Goal: Information Seeking & Learning: Check status

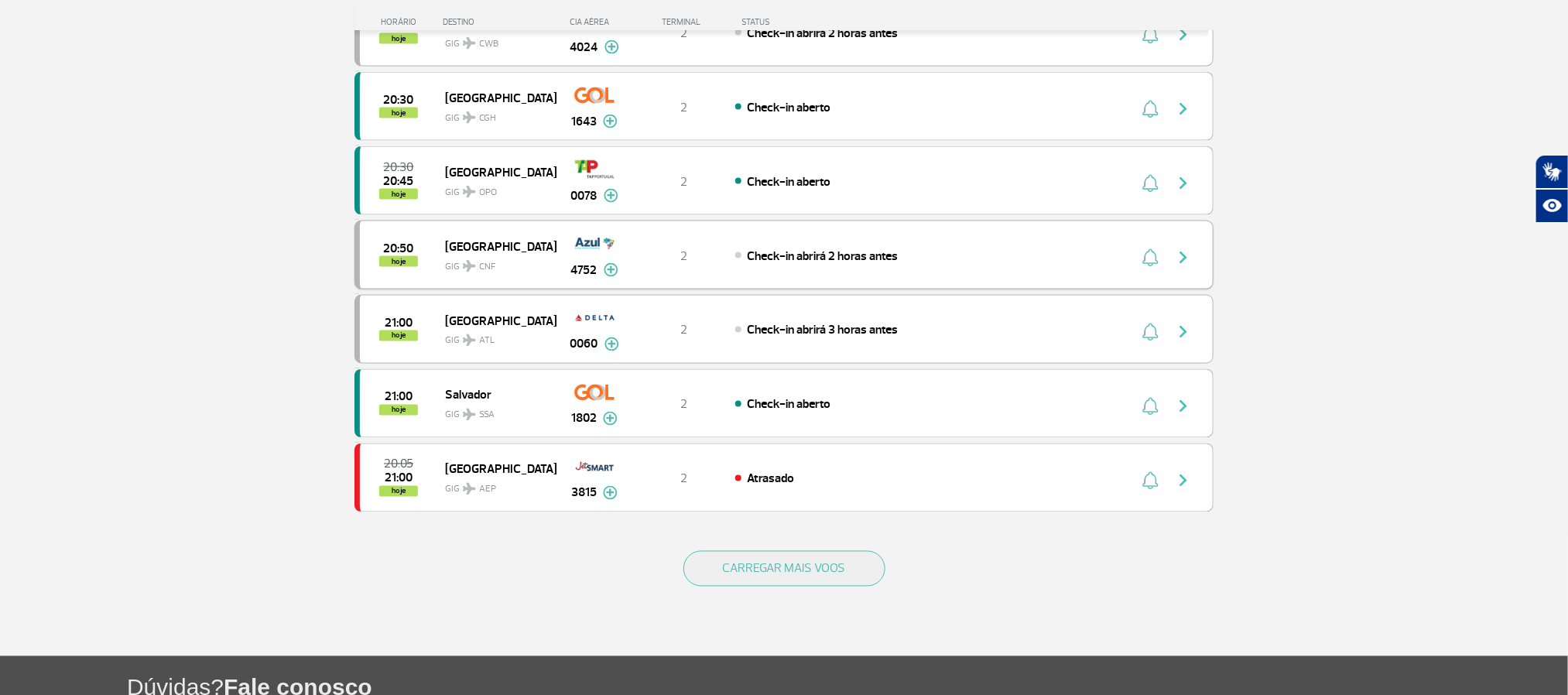
scroll to position [1277, 0]
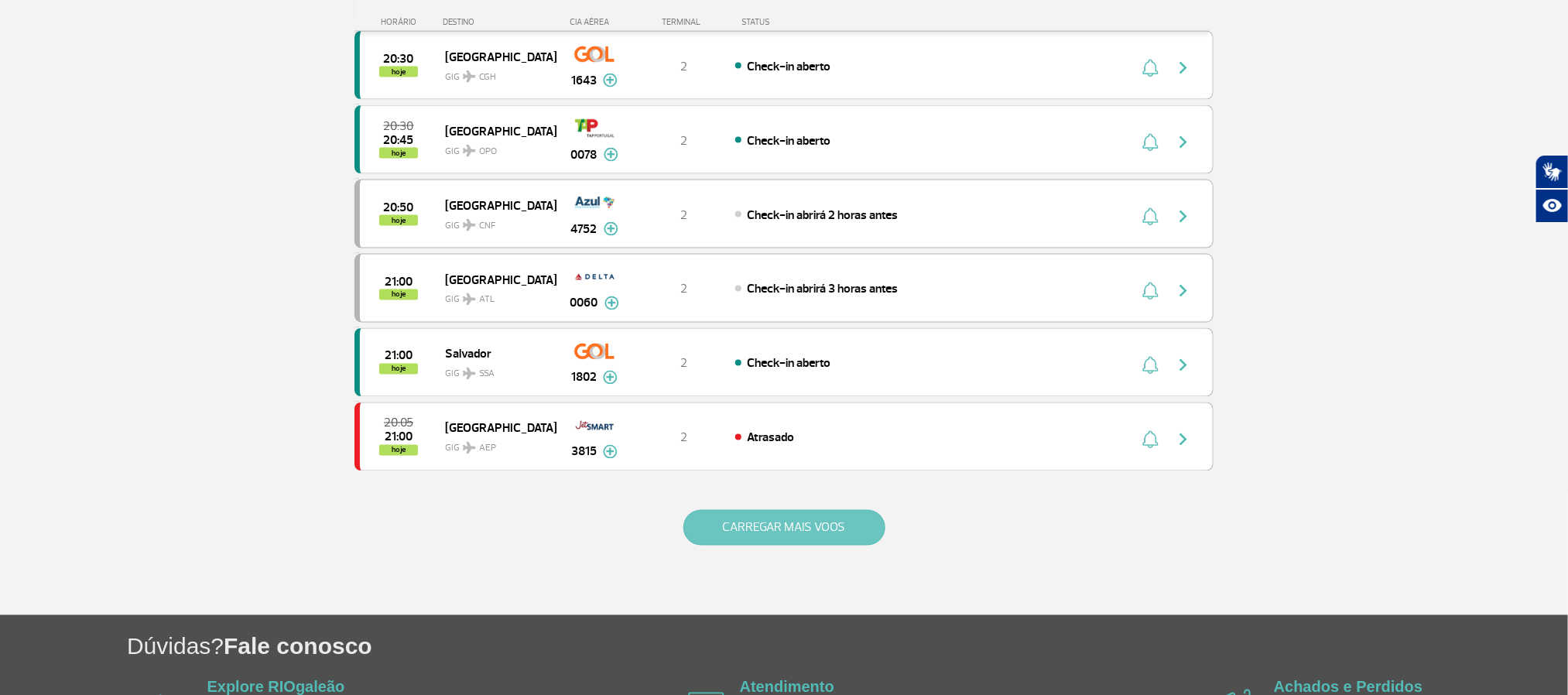
click at [767, 545] on button "CARREGAR MAIS VOOS" at bounding box center [784, 527] width 202 height 36
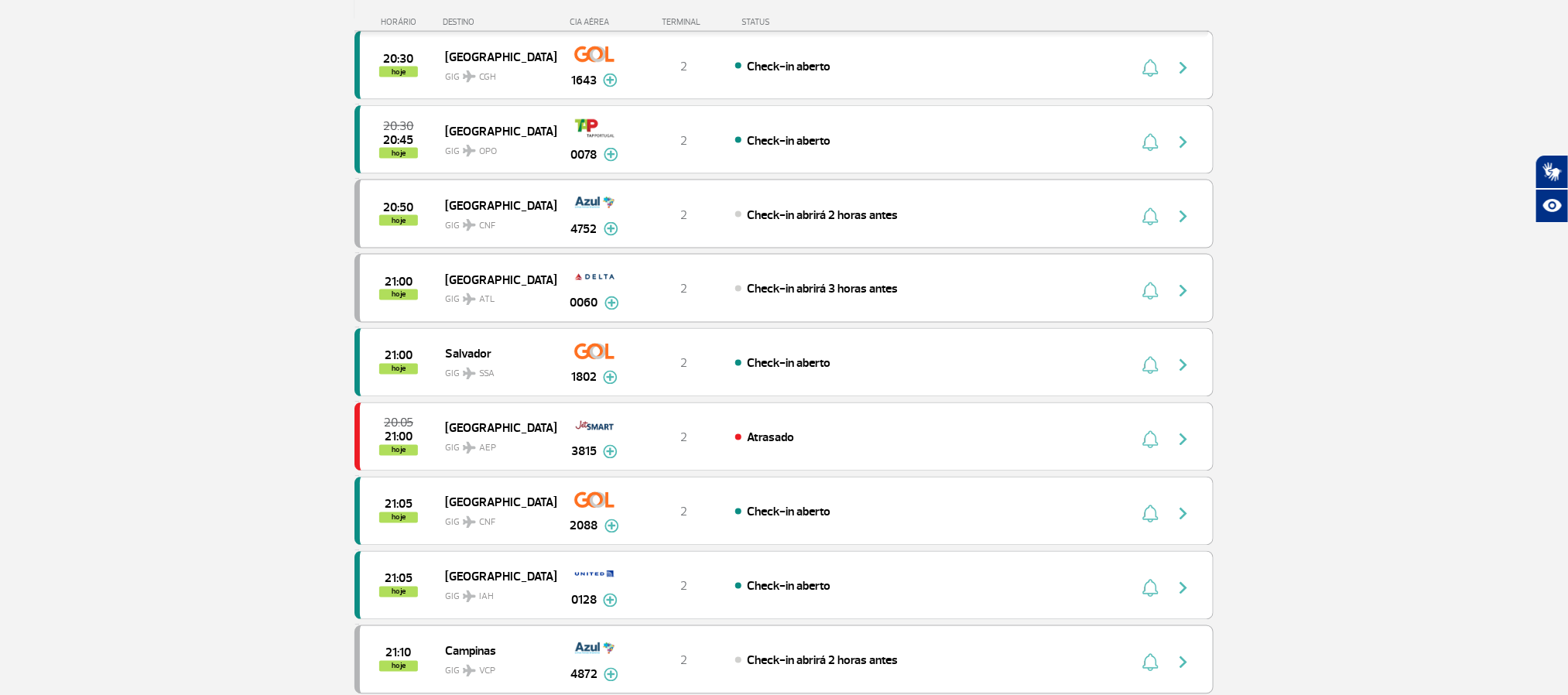
click at [112, 276] on section "Página Inicial > Voos > Painel de Voos Painel de Voos Partidas Chegadas 17:30 1…" at bounding box center [784, 450] width 1568 height 3301
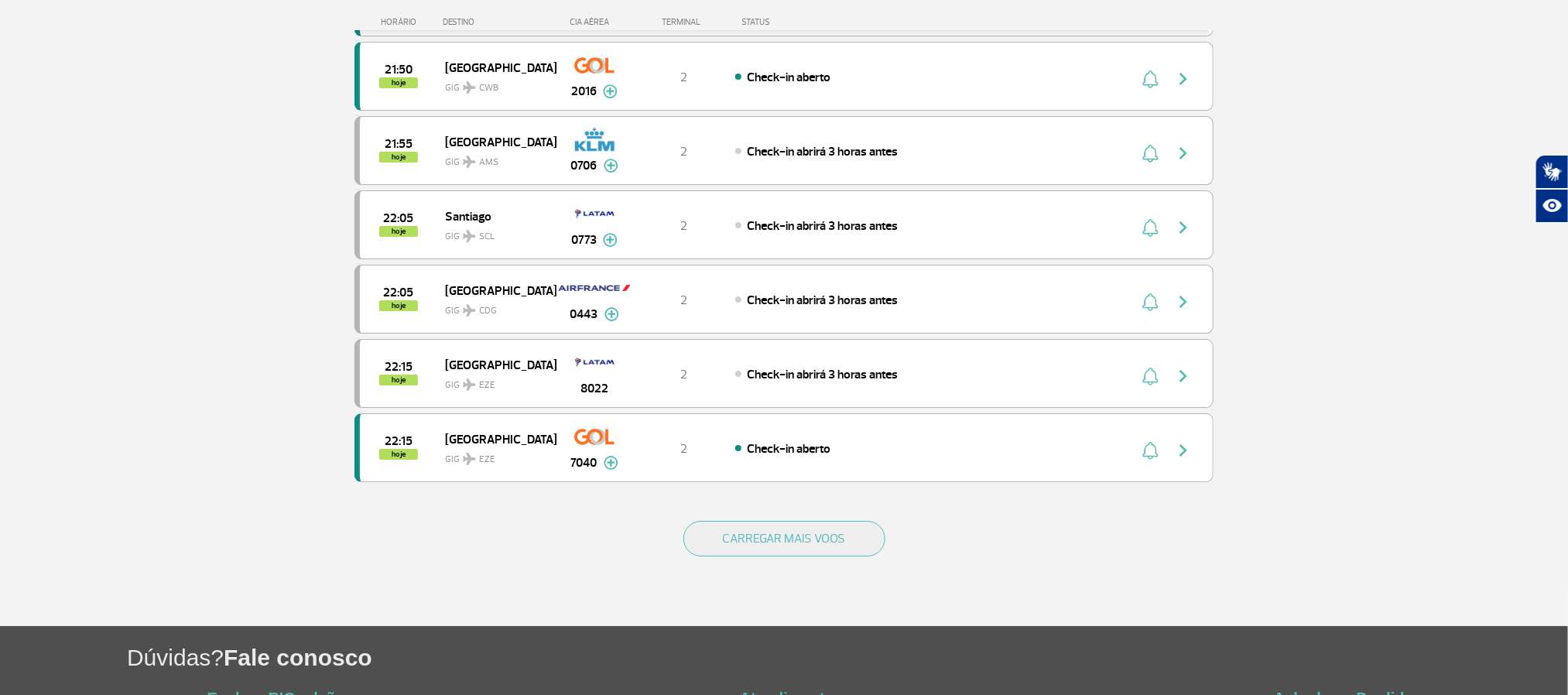
scroll to position [2786, 0]
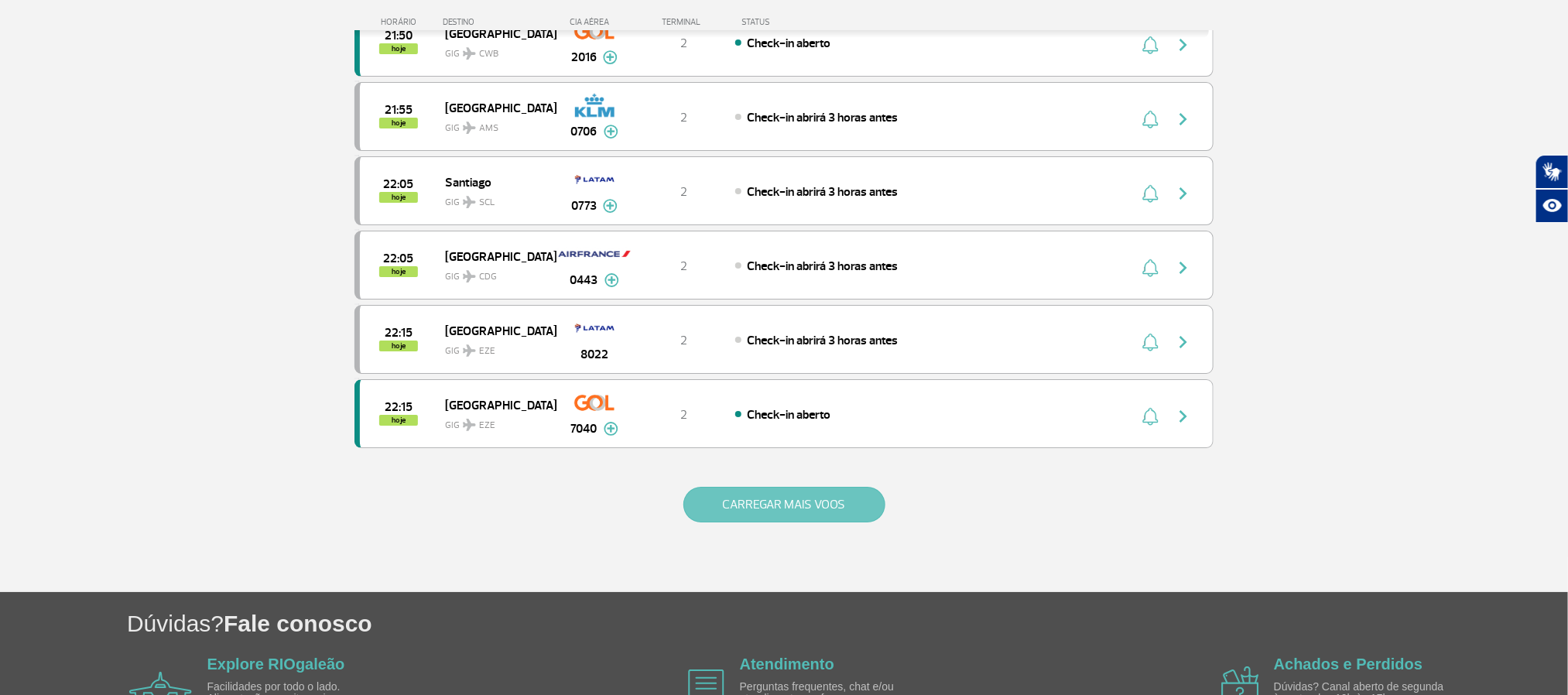
click at [858, 523] on button "CARREGAR MAIS VOOS" at bounding box center [784, 505] width 202 height 36
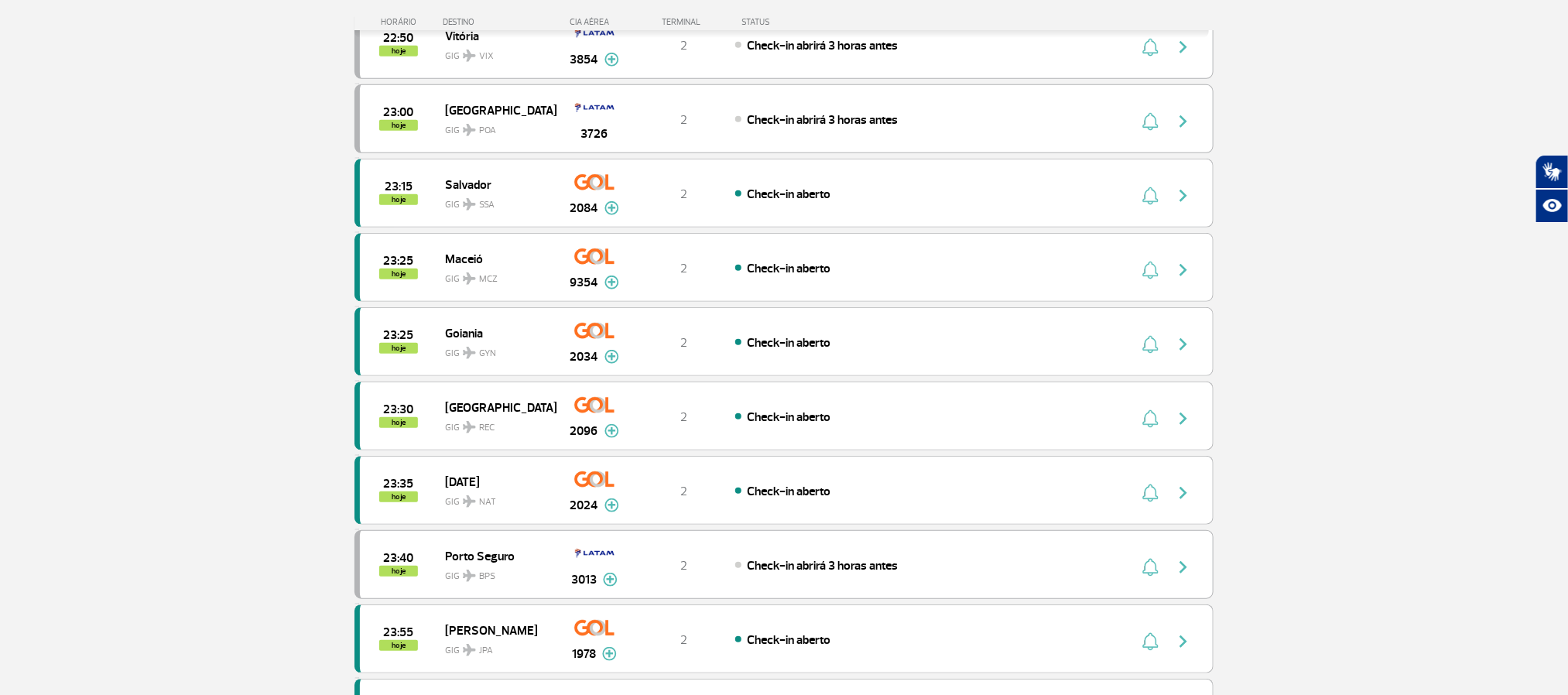
scroll to position [3597, 0]
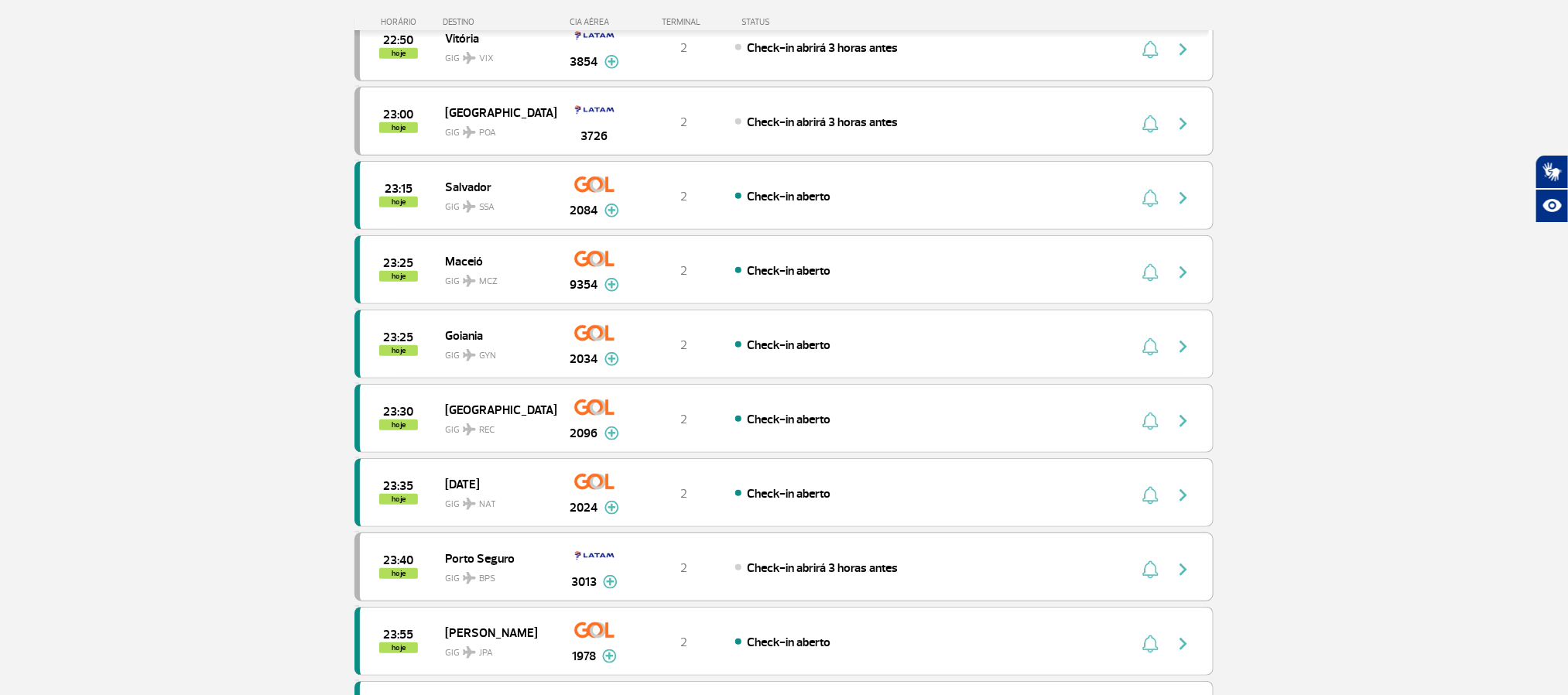
drag, startPoint x: 1275, startPoint y: 174, endPoint x: 1251, endPoint y: 174, distance: 24.0
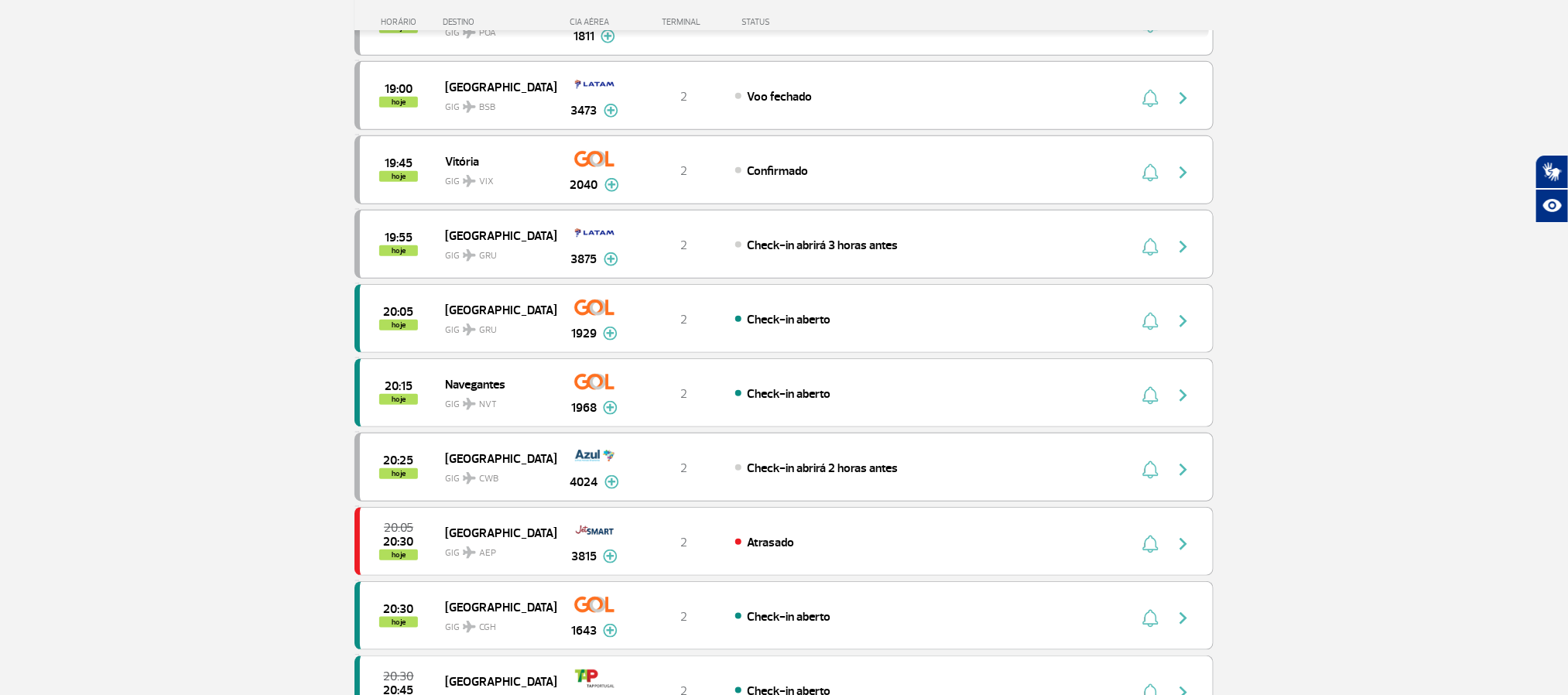
scroll to position [580, 0]
click at [1184, 166] on button "button" at bounding box center [1187, 168] width 36 height 24
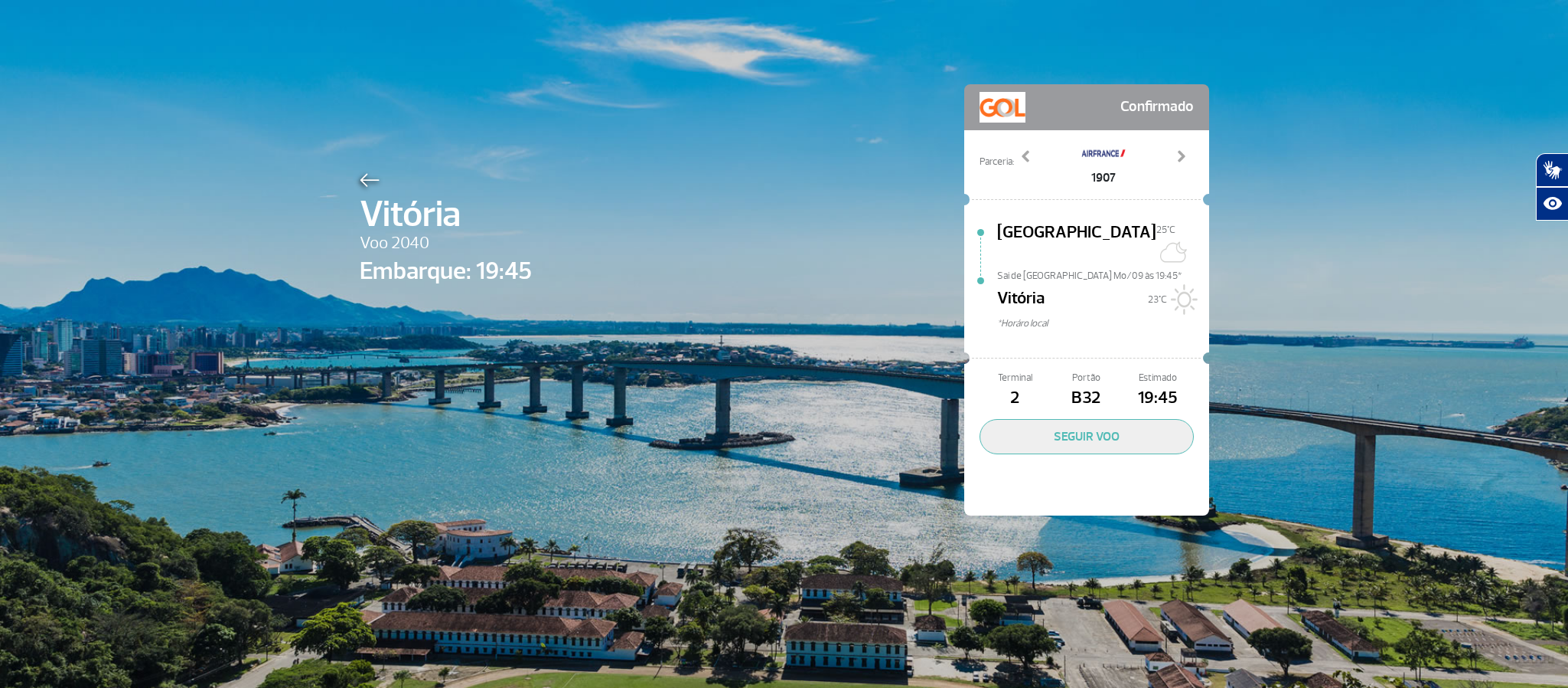
click at [361, 179] on img at bounding box center [369, 180] width 20 height 14
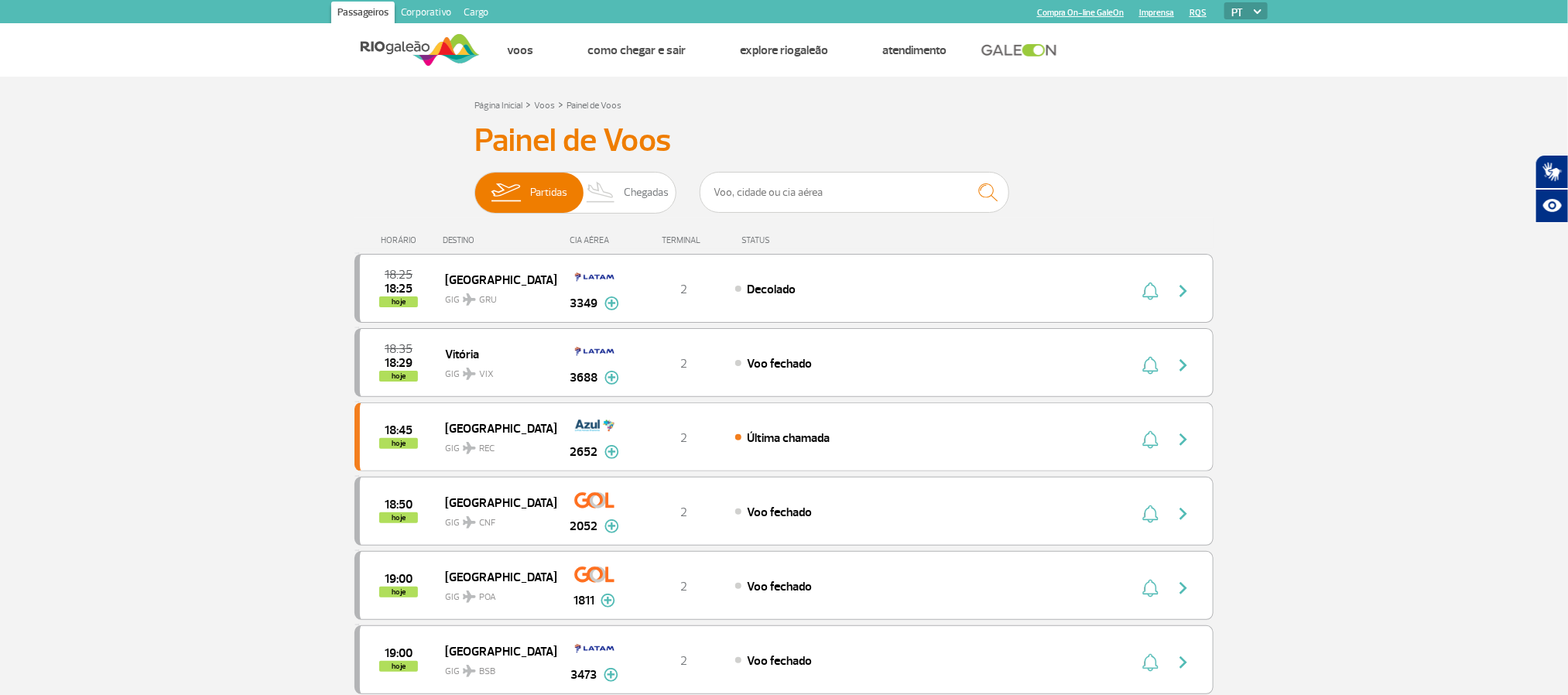
drag, startPoint x: 141, startPoint y: 355, endPoint x: 51, endPoint y: 283, distance: 115.3
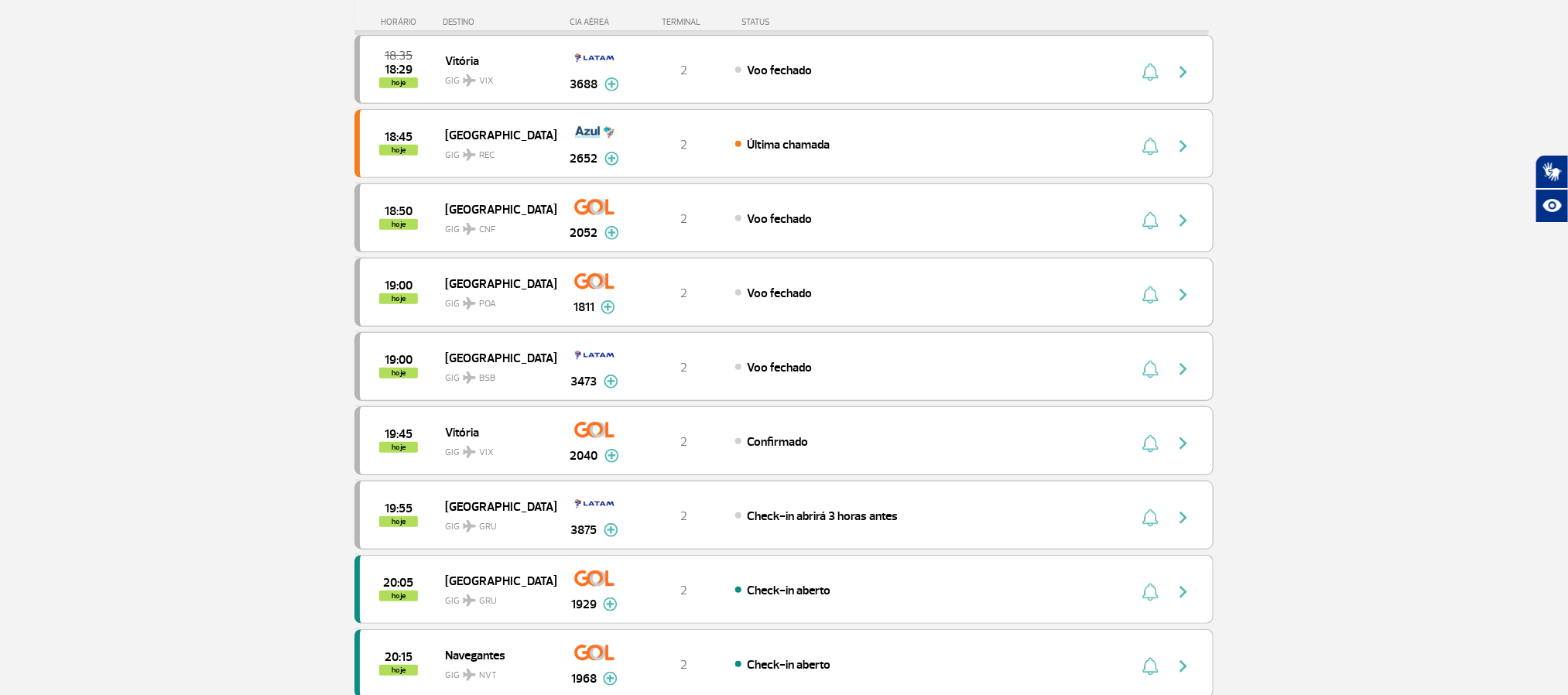
scroll to position [348, 0]
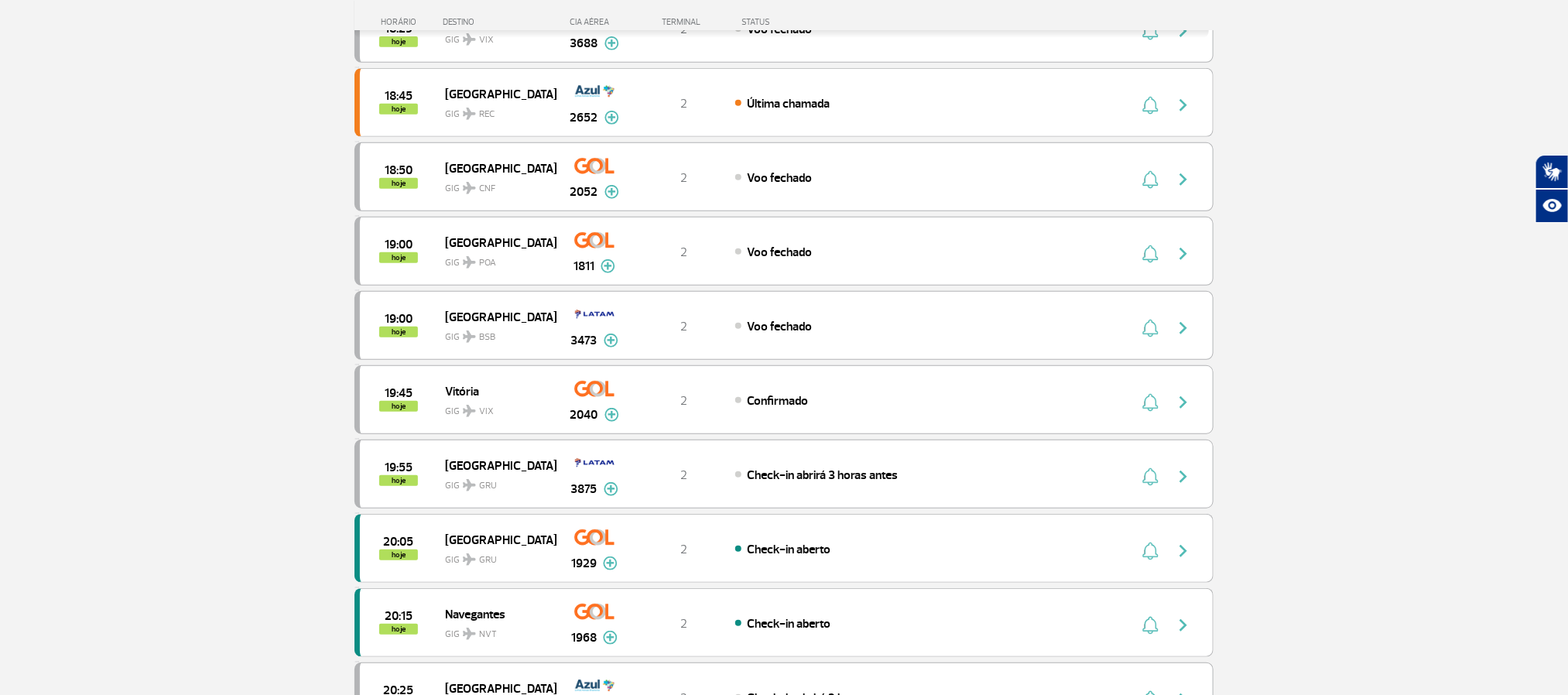
click at [156, 341] on section "Página Inicial > Voos > Painel de Voos Painel de Voos Partidas Chegadas 18:25 1…" at bounding box center [784, 636] width 1568 height 1815
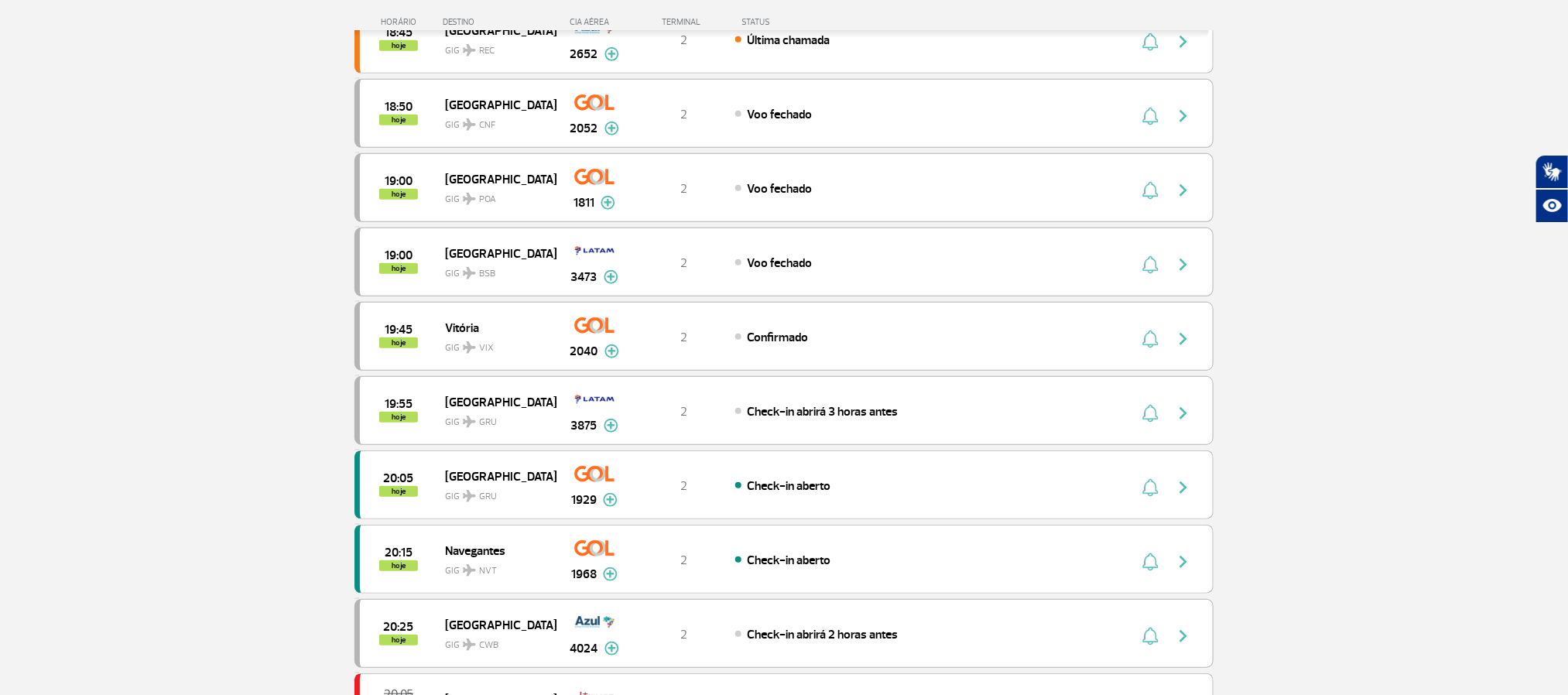
scroll to position [464, 0]
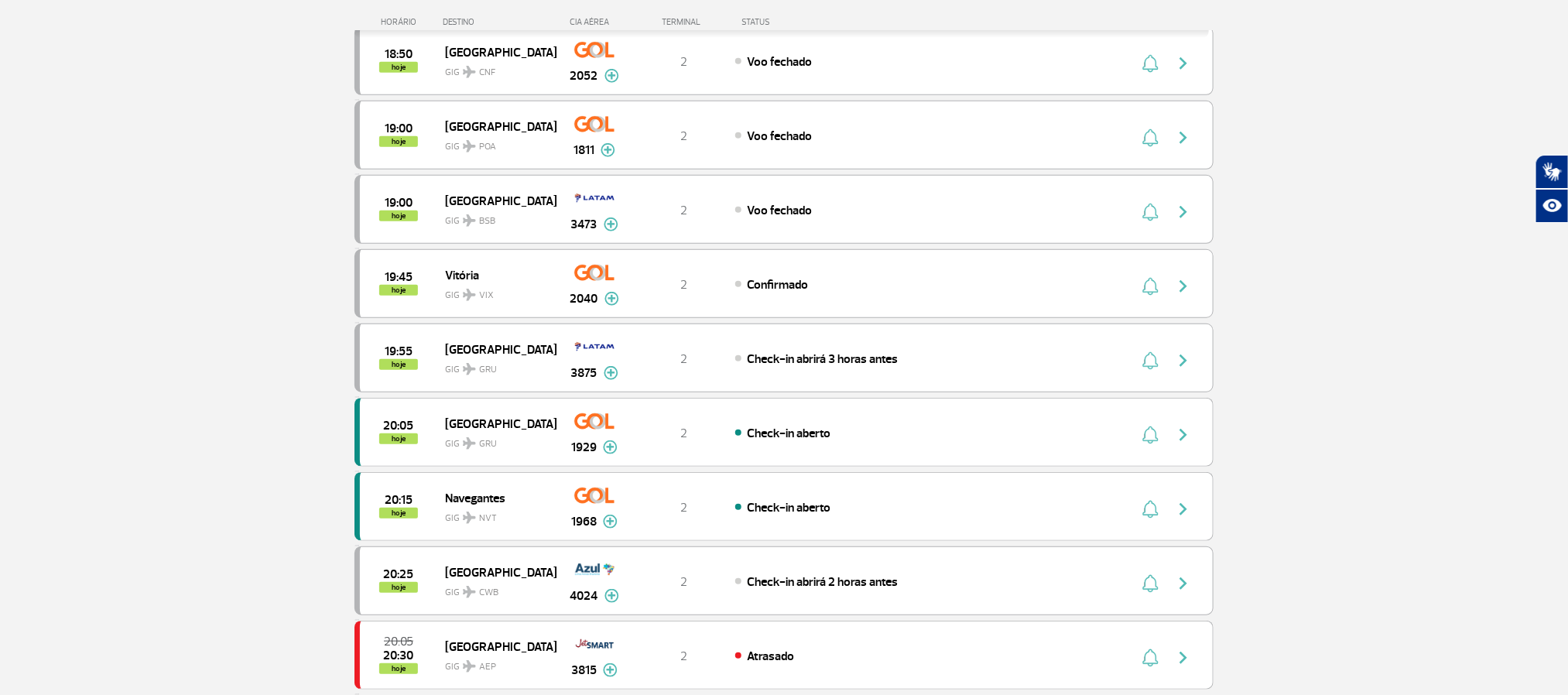
click at [154, 334] on section "Página Inicial > Voos > Painel de Voos Painel de Voos Partidas Chegadas 18:25 1…" at bounding box center [784, 519] width 1568 height 1815
click at [140, 306] on section "Página Inicial > Voos > Painel de Voos Painel de Voos Partidas Chegadas 18:25 1…" at bounding box center [784, 519] width 1568 height 1815
click at [145, 316] on section "Página Inicial > Voos > Painel de Voos Painel de Voos Partidas Chegadas 18:25 1…" at bounding box center [784, 519] width 1568 height 1815
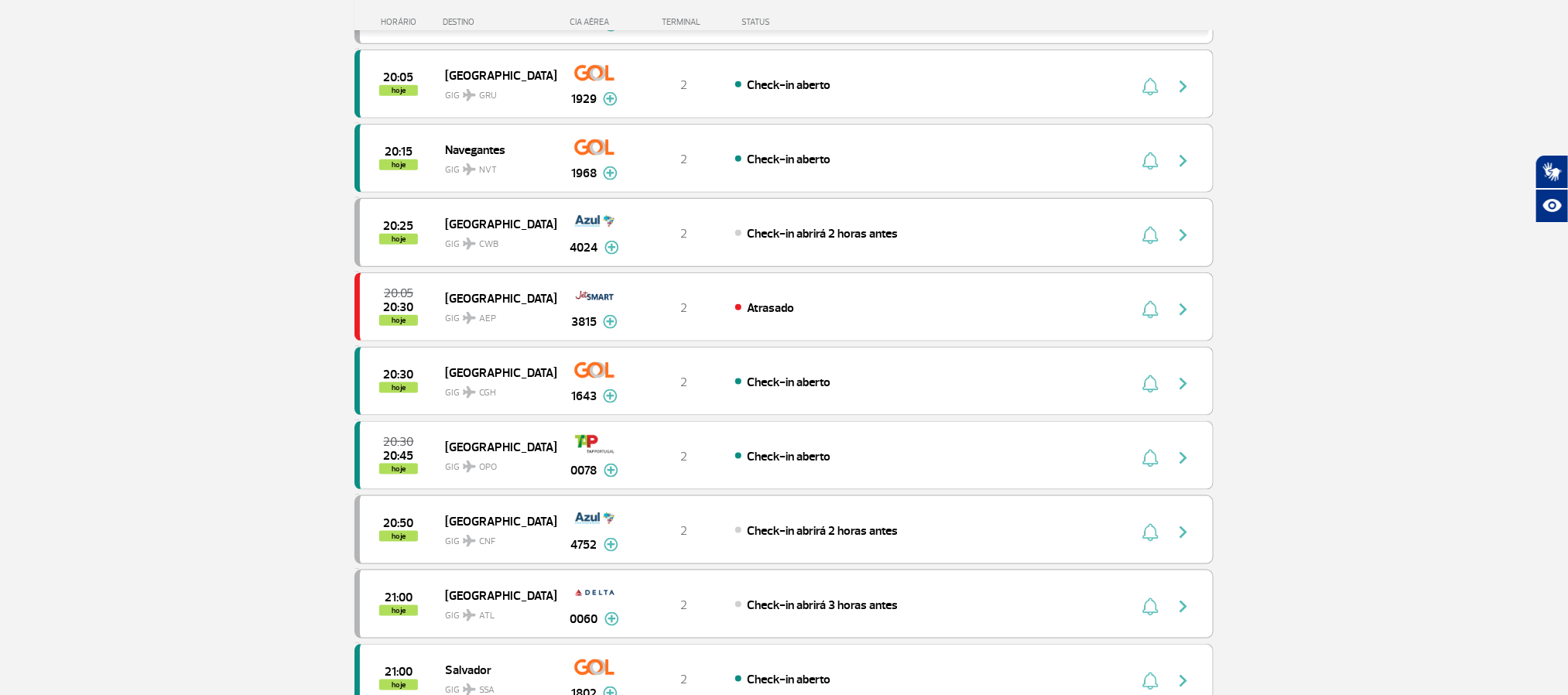
click at [151, 323] on section "Página Inicial > Voos > Painel de Voos Painel de Voos Partidas Chegadas 18:25 1…" at bounding box center [784, 171] width 1568 height 1815
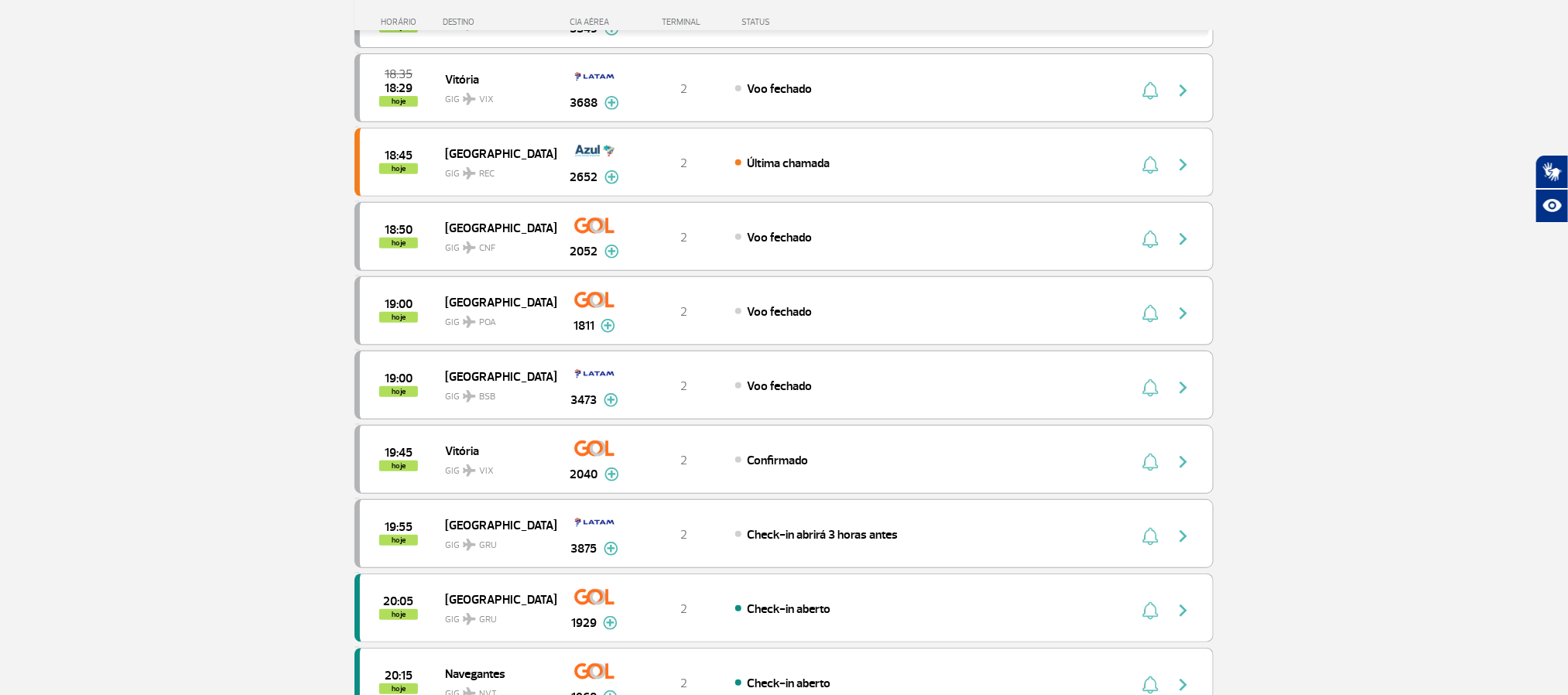
scroll to position [232, 0]
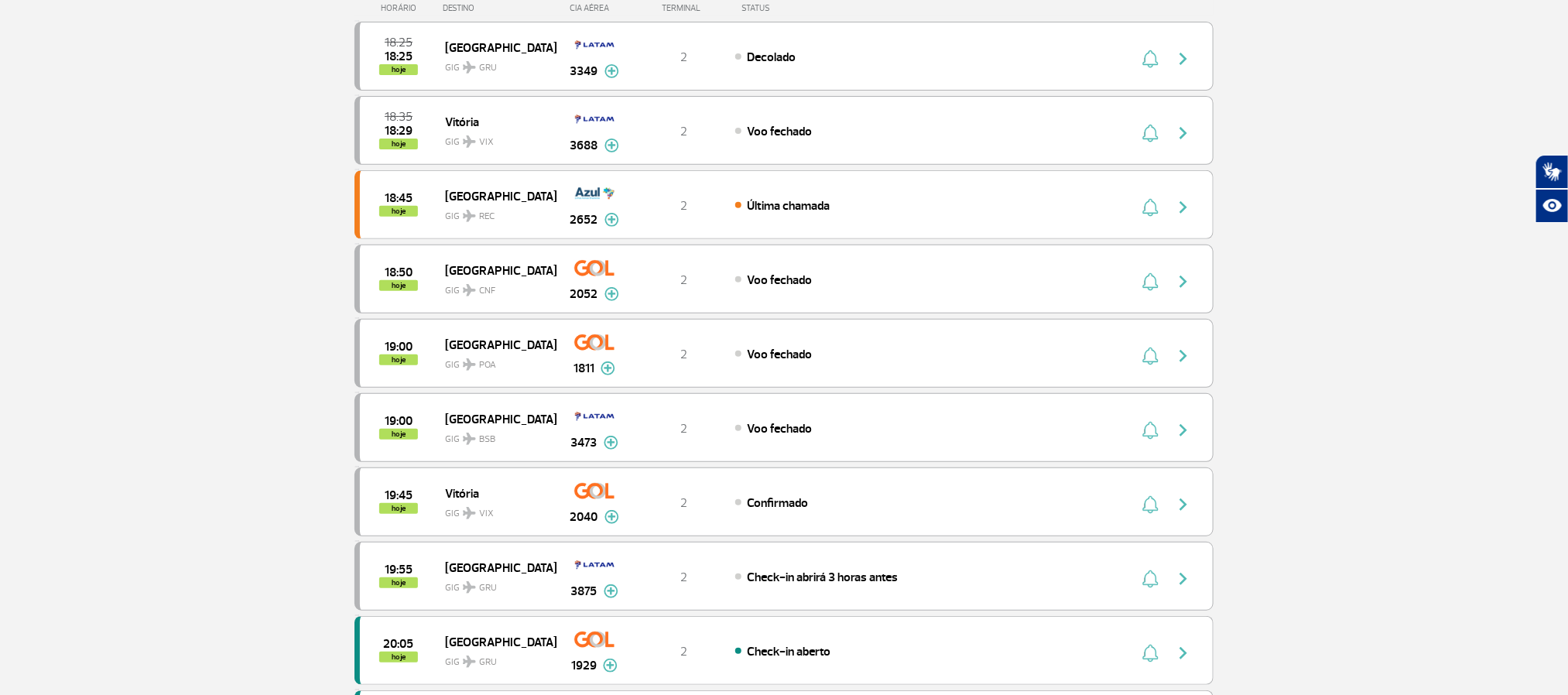
scroll to position [0, 0]
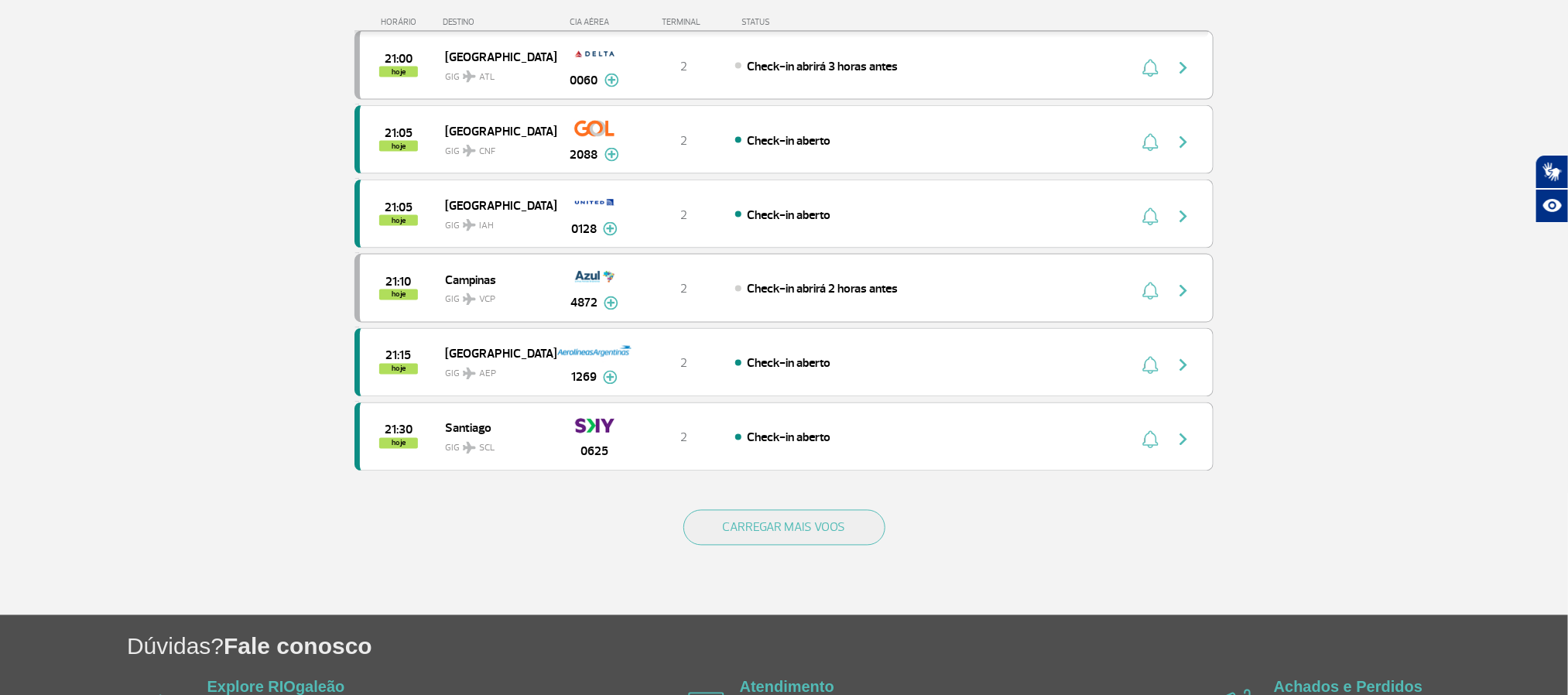
scroll to position [1393, 0]
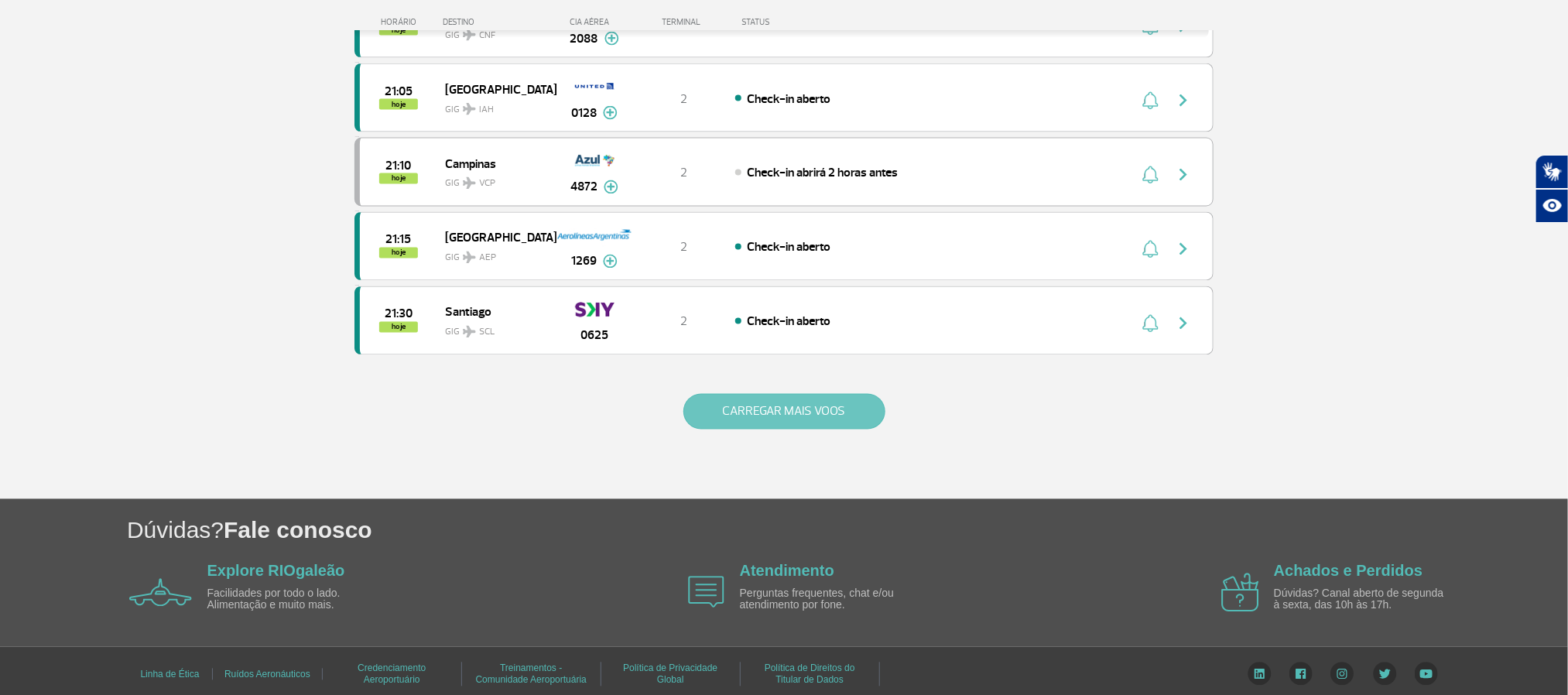
click at [800, 429] on button "CARREGAR MAIS VOOS" at bounding box center [784, 412] width 202 height 36
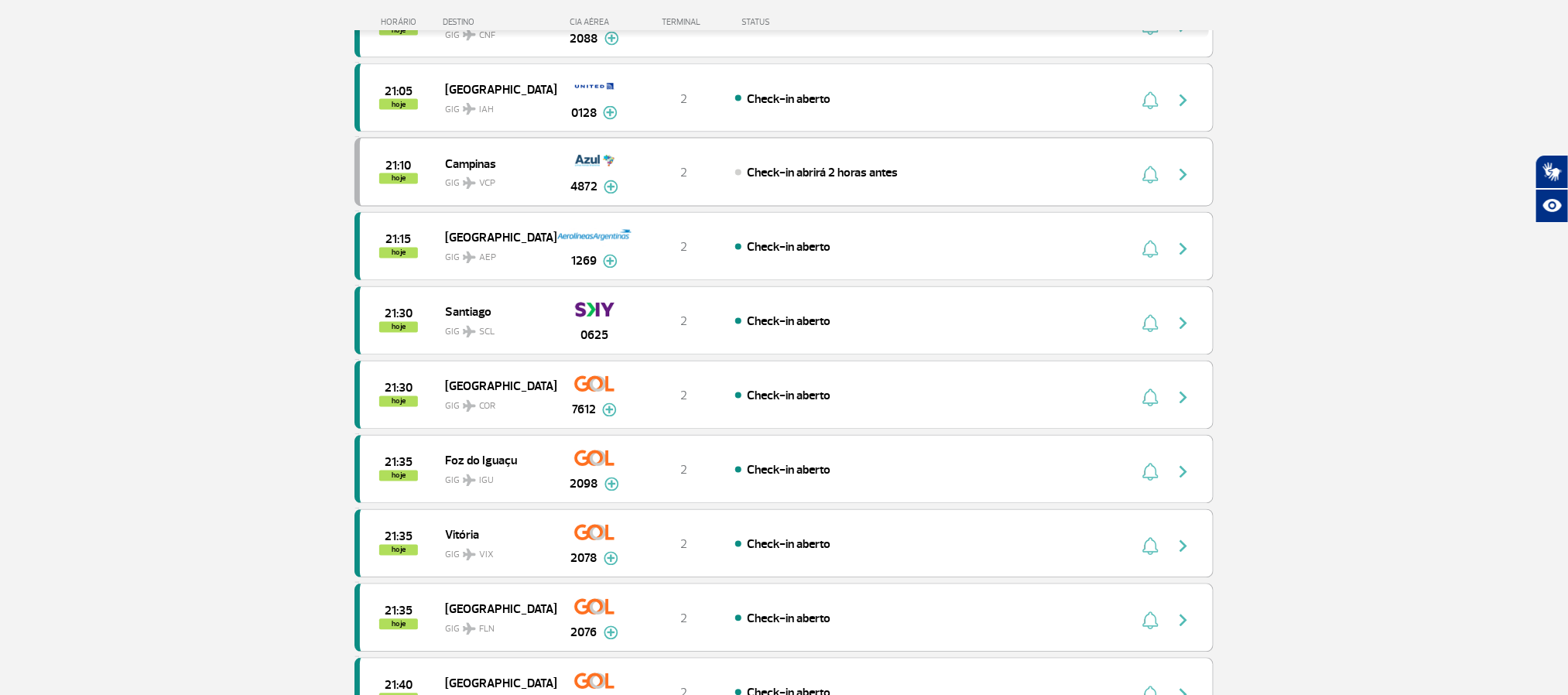
click at [193, 316] on section "Página Inicial > Voos > Painel de Voos Painel de Voos Partidas Chegadas 18:50 1…" at bounding box center [784, 334] width 1568 height 3301
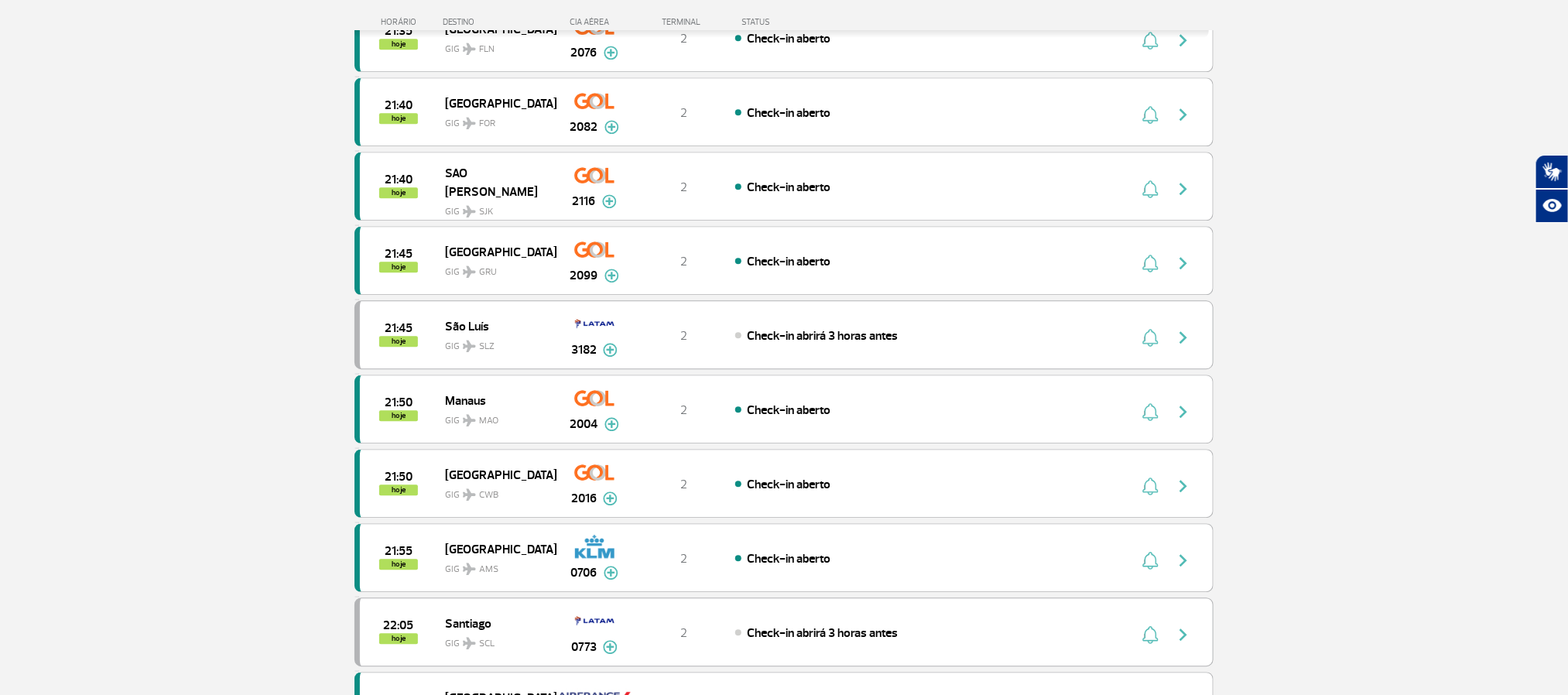
scroll to position [2089, 0]
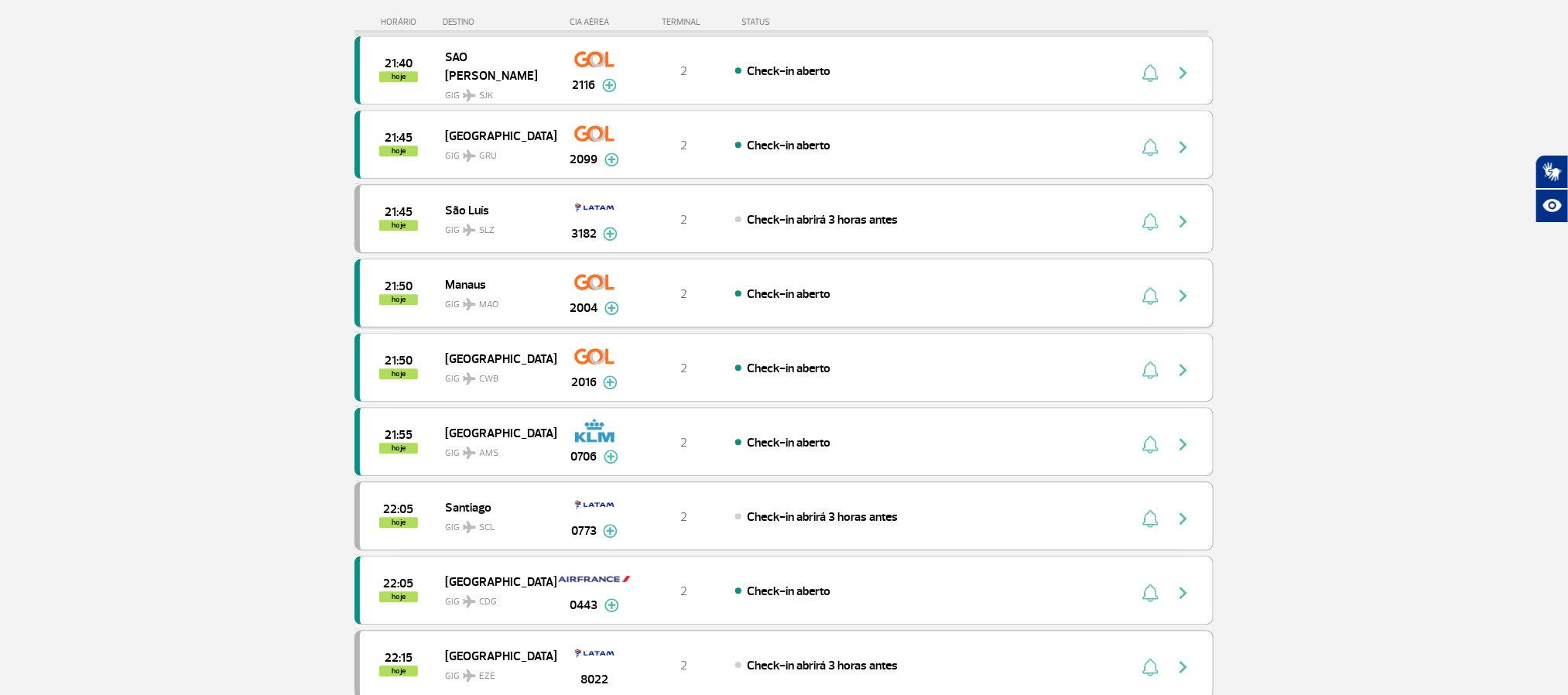
click at [1178, 305] on img "button" at bounding box center [1184, 296] width 19 height 19
click at [1173, 306] on button "button" at bounding box center [1187, 293] width 36 height 24
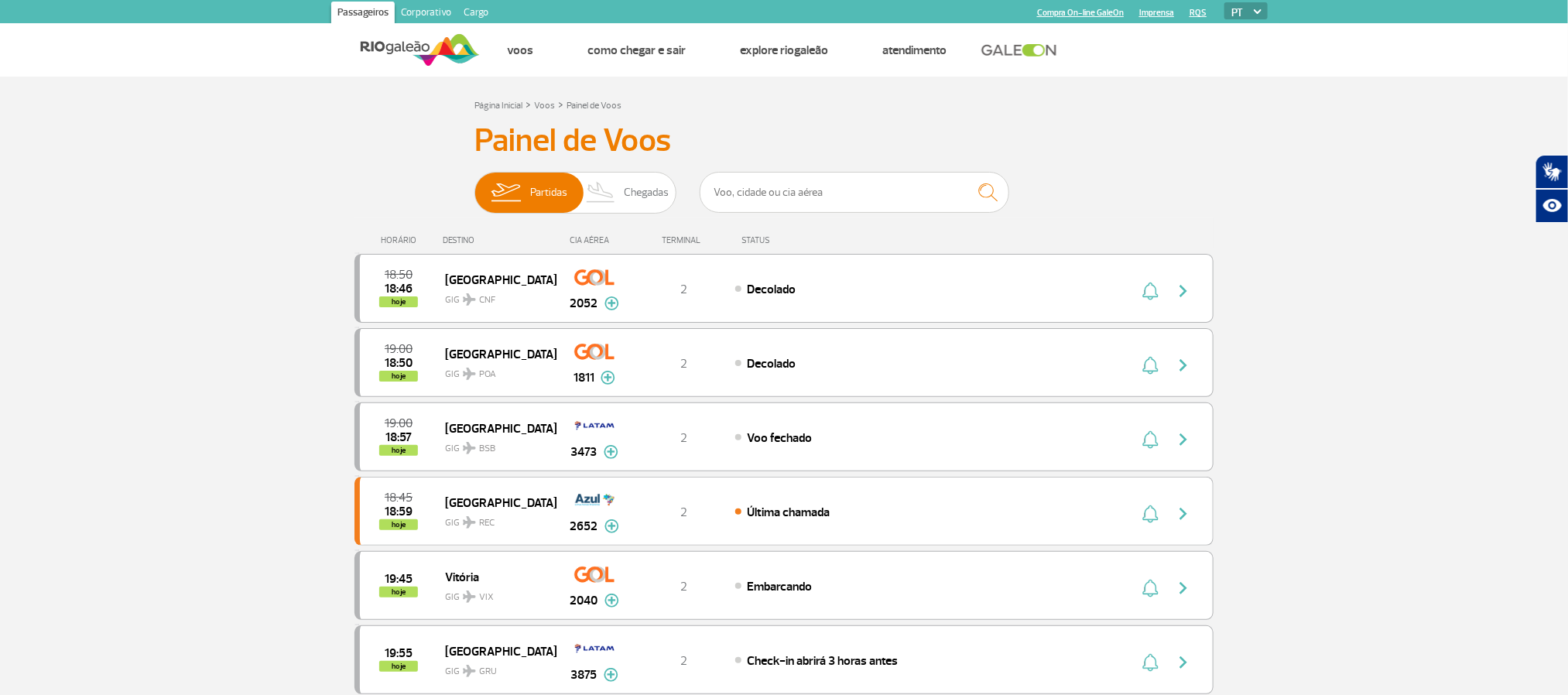
scroll to position [1418, 0]
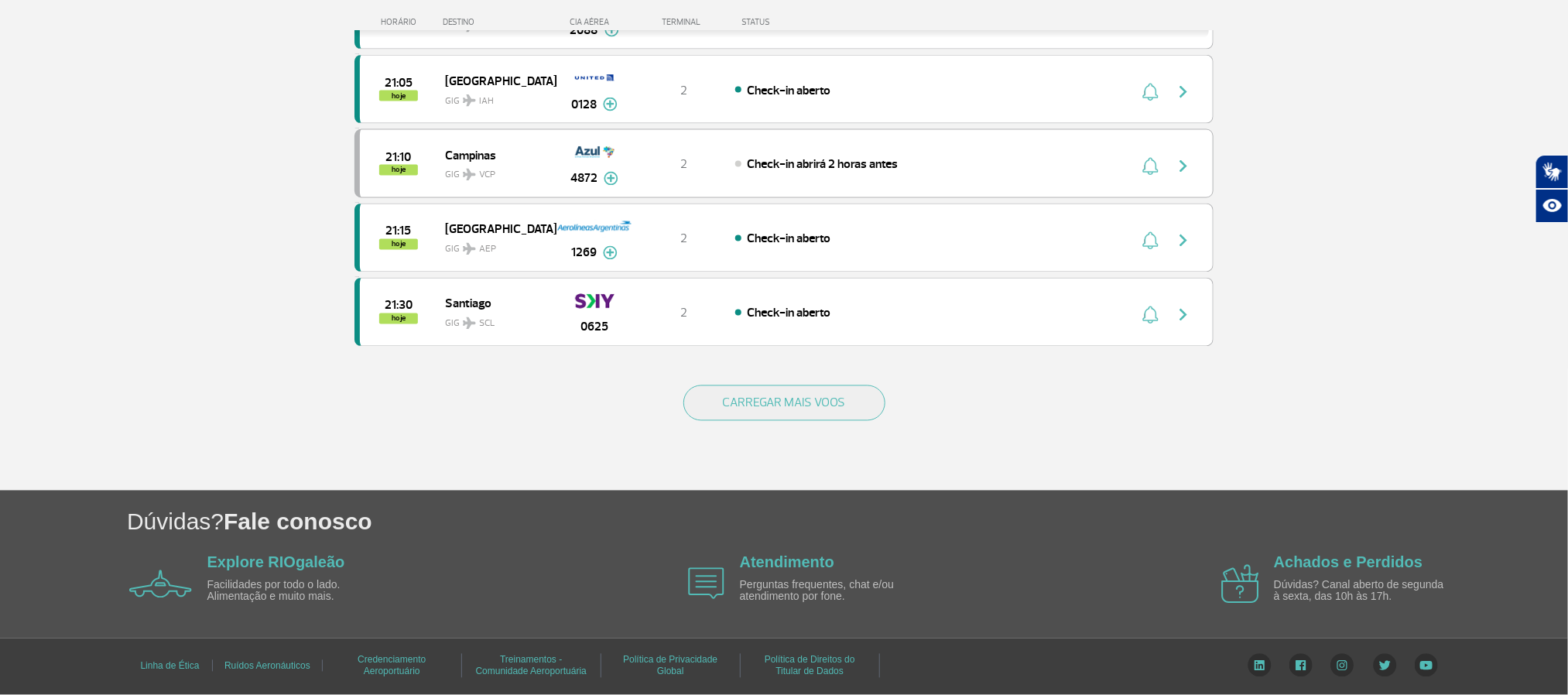
click at [864, 439] on div "CARREGAR MAIS VOOS" at bounding box center [784, 428] width 859 height 124
click at [850, 418] on button "CARREGAR MAIS VOOS" at bounding box center [784, 403] width 202 height 36
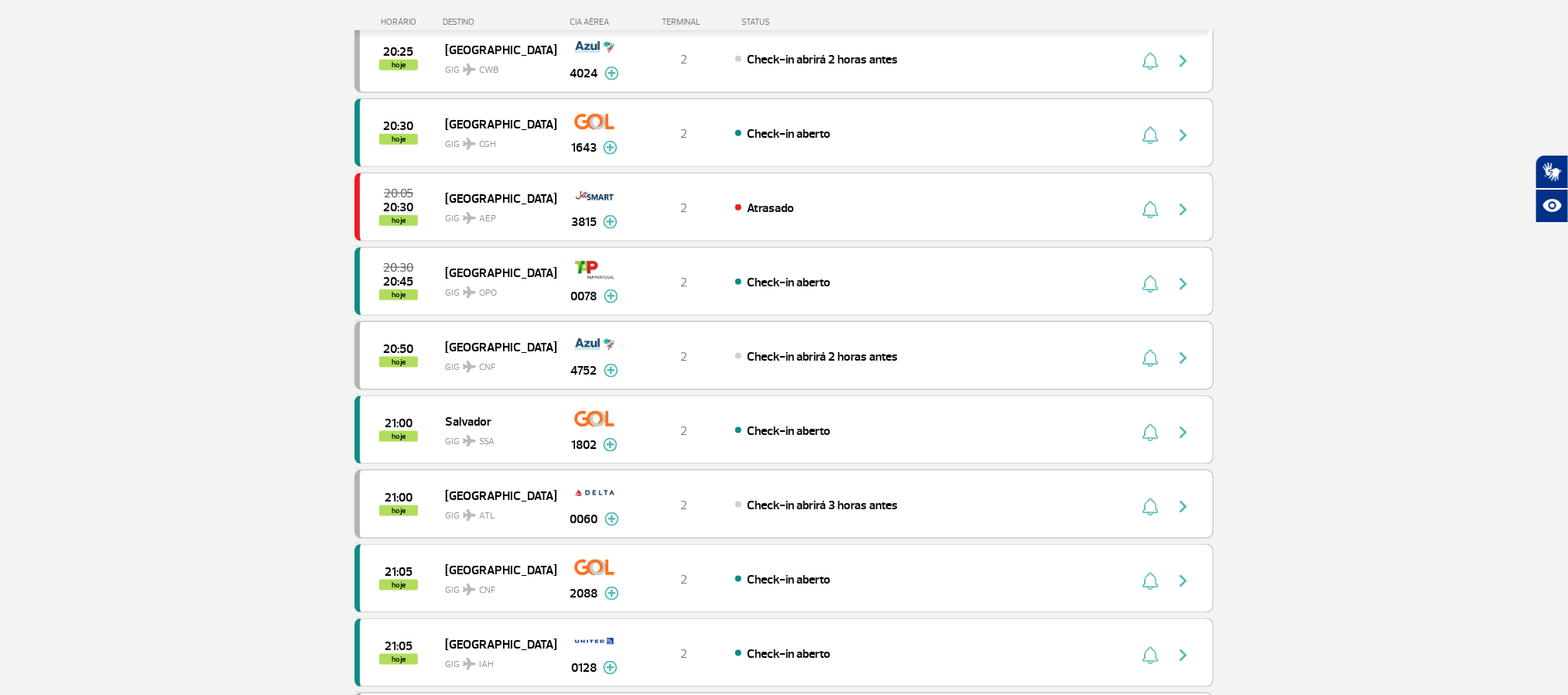
scroll to position [721, 0]
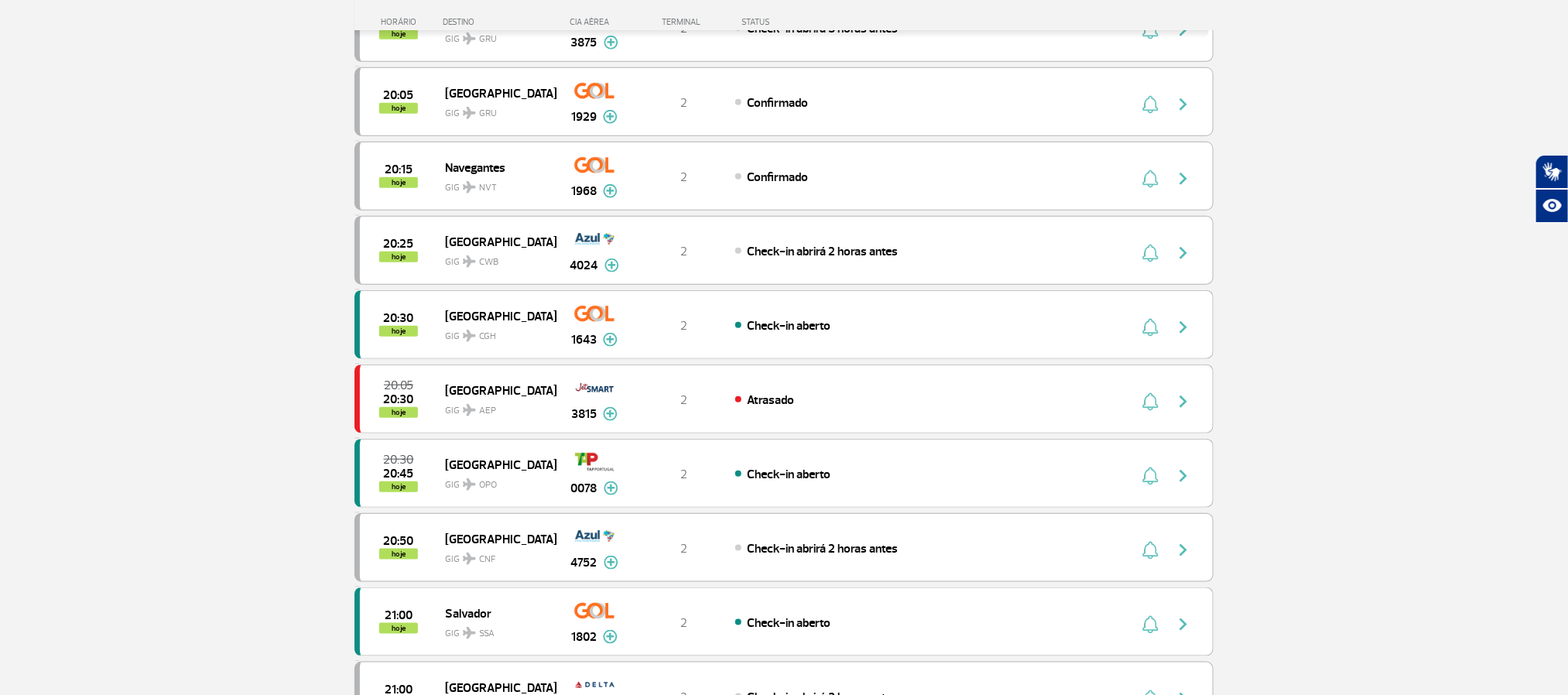
scroll to position [606, 0]
